Goal: Find specific page/section: Find specific page/section

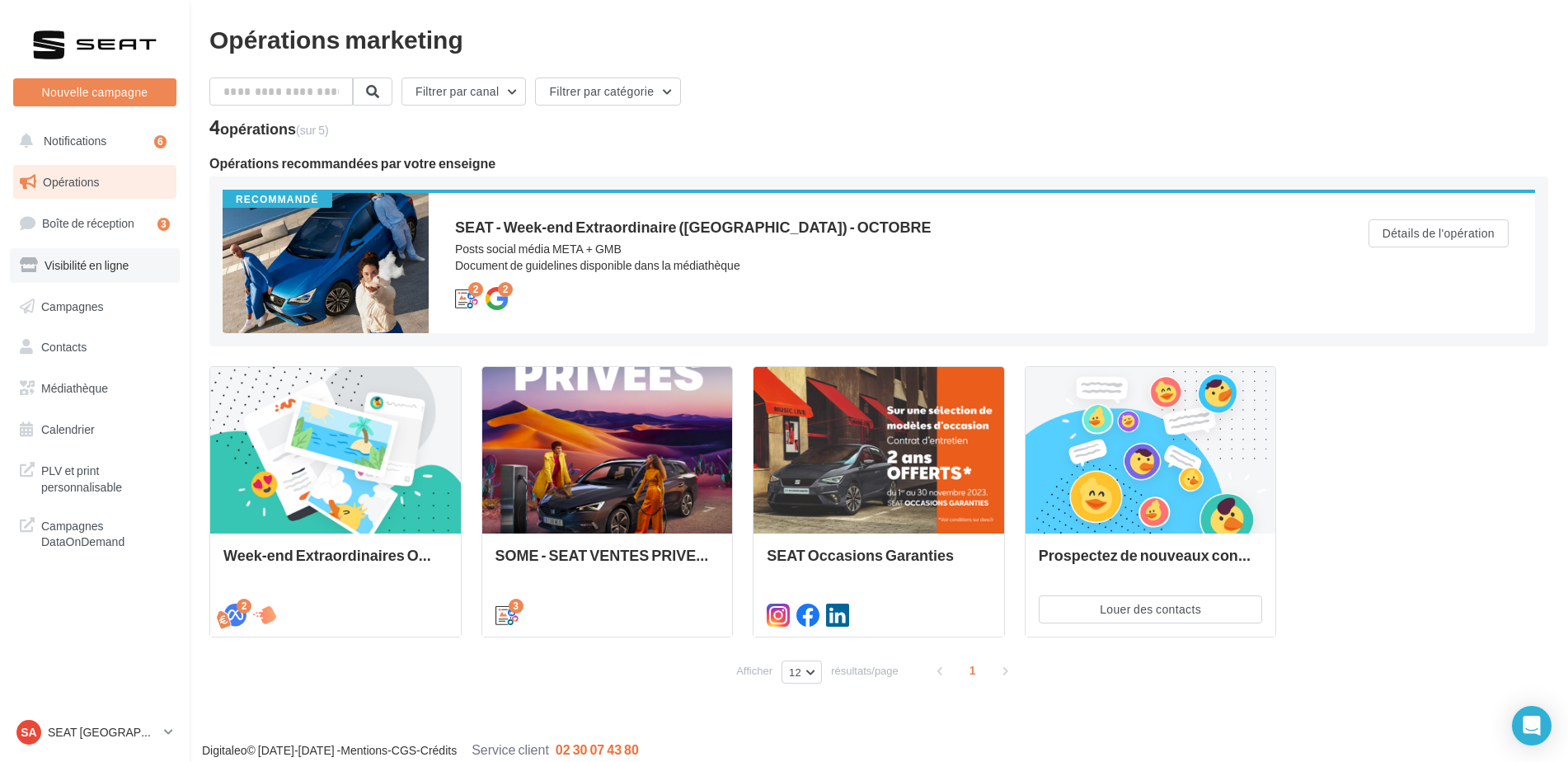
click at [65, 258] on span "Visibilité en ligne" at bounding box center [87, 265] width 84 height 14
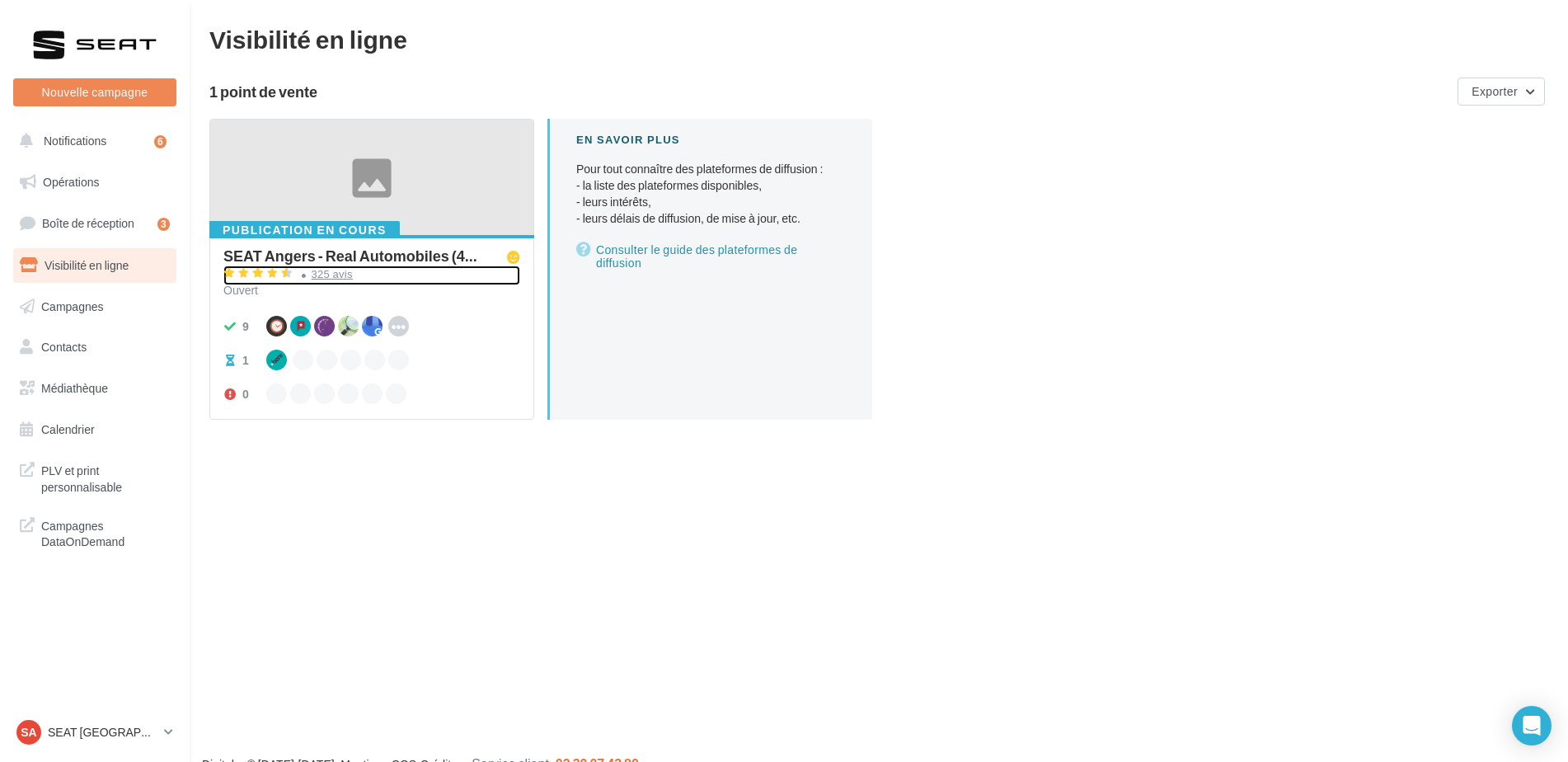
click at [347, 271] on div "325 avis" at bounding box center [332, 274] width 41 height 11
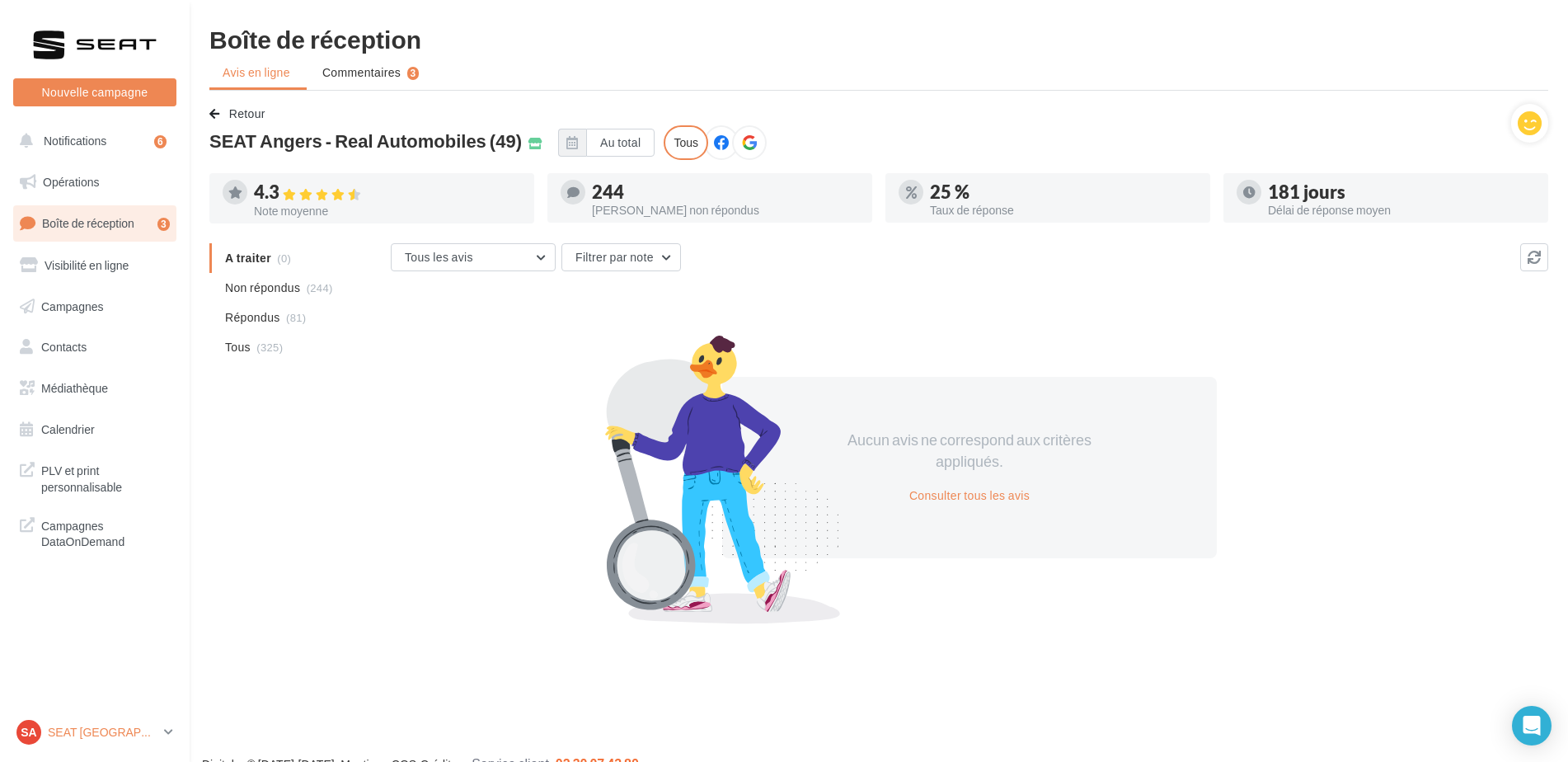
click at [79, 727] on p "SEAT [GEOGRAPHIC_DATA]" at bounding box center [103, 732] width 110 height 17
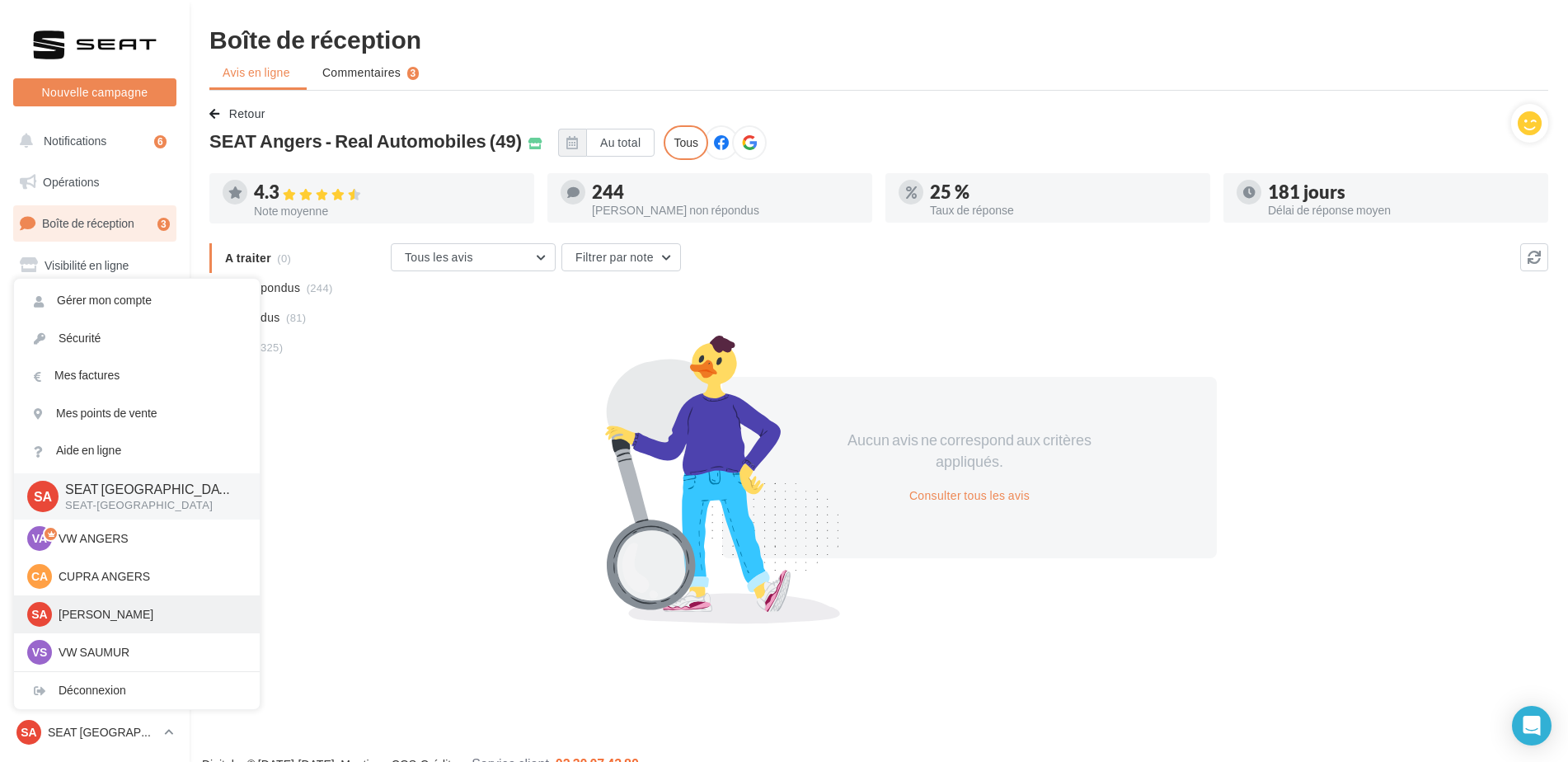
click at [83, 617] on p "[PERSON_NAME]" at bounding box center [150, 614] width 182 height 17
